Goal: Information Seeking & Learning: Learn about a topic

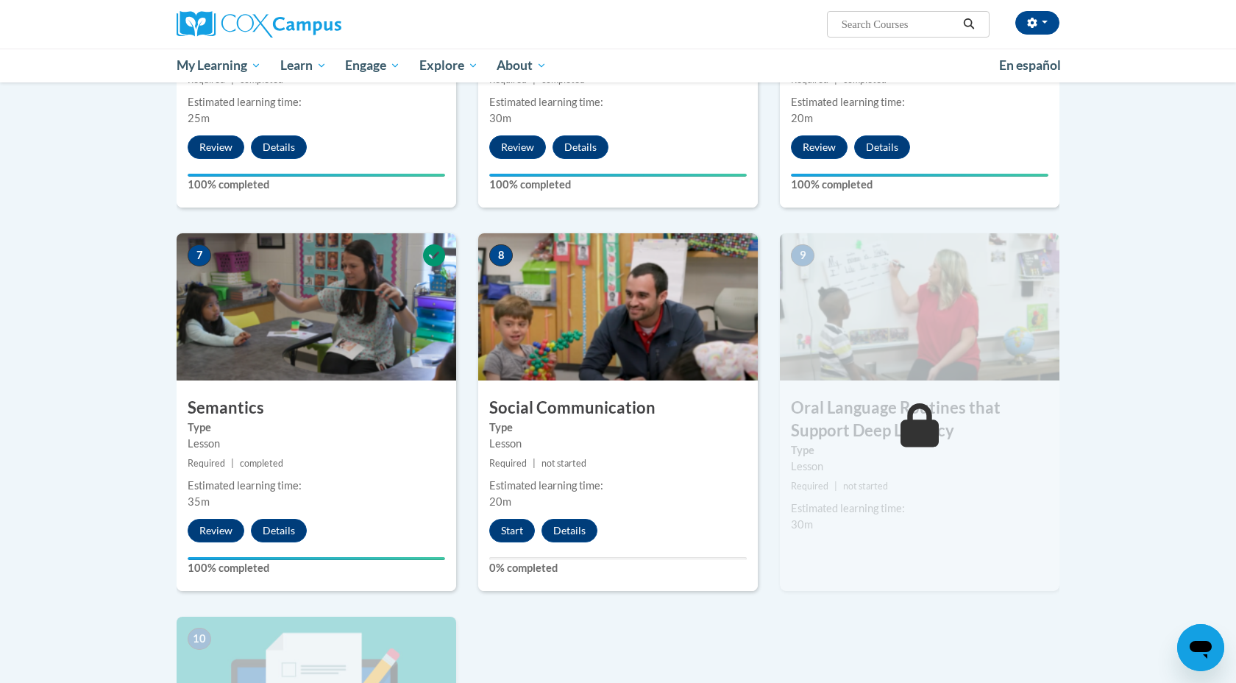
scroll to position [1032, 0]
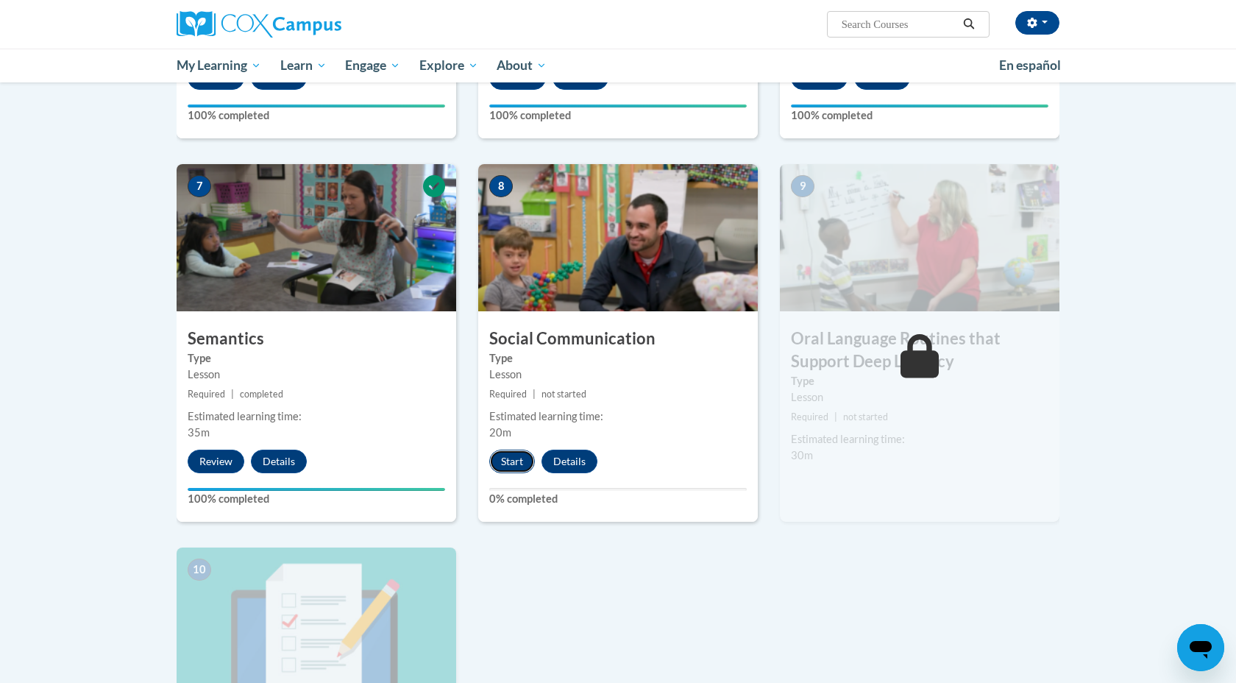
click at [516, 459] on button "Start" at bounding box center [512, 462] width 46 height 24
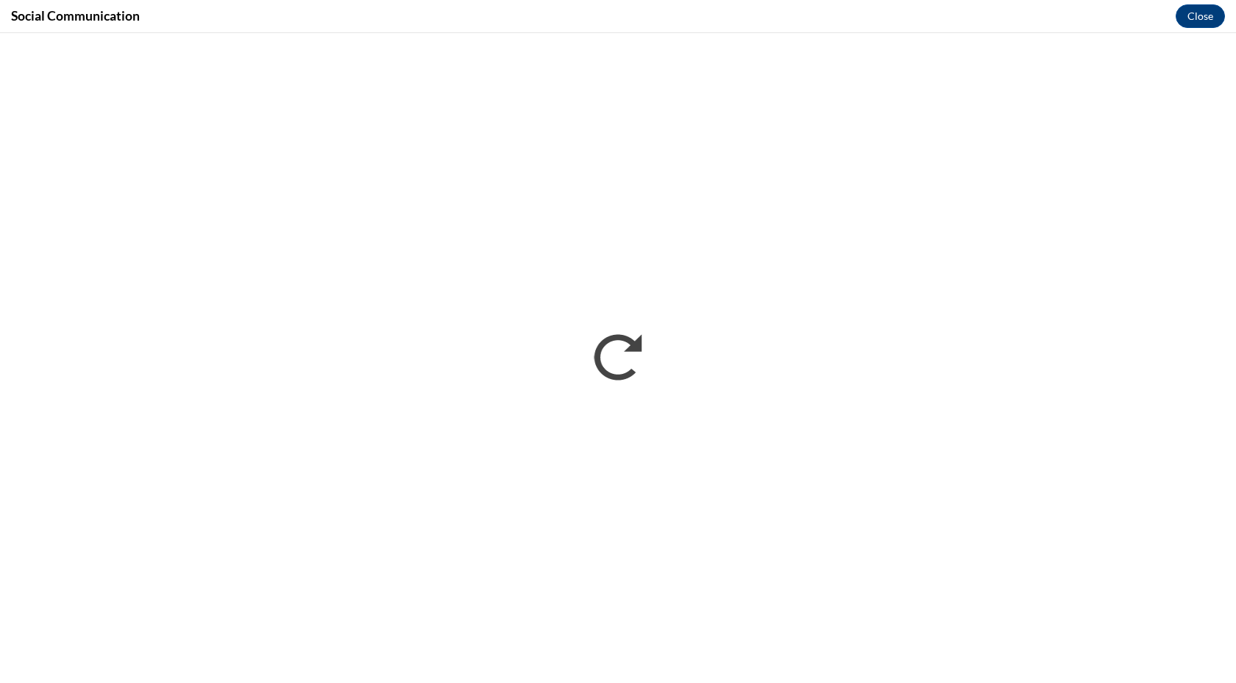
scroll to position [0, 0]
